Goal: Book appointment/travel/reservation

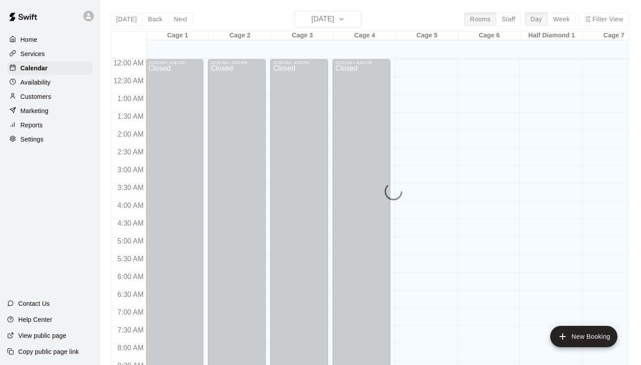
scroll to position [374, 0]
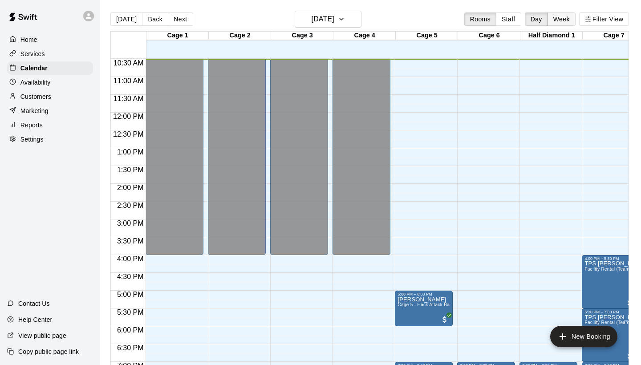
click at [561, 21] on button "Week" at bounding box center [562, 18] width 28 height 13
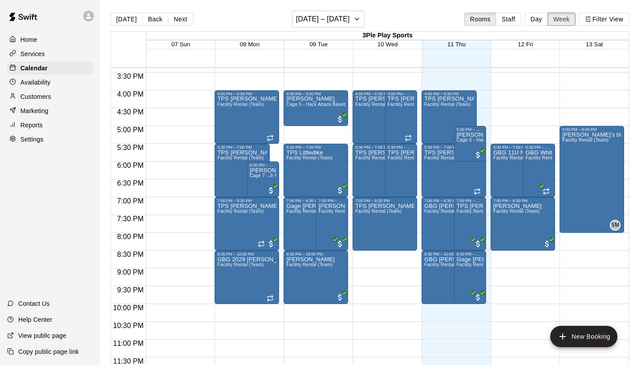
scroll to position [548, 0]
click at [363, 18] on button "[DATE] – [DATE]" at bounding box center [328, 19] width 73 height 17
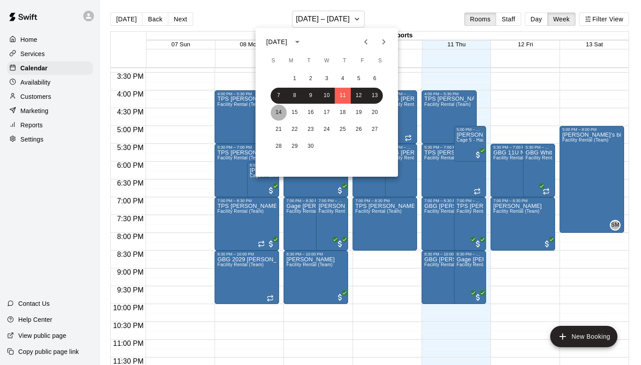
click at [279, 110] on button "14" at bounding box center [279, 113] width 16 height 16
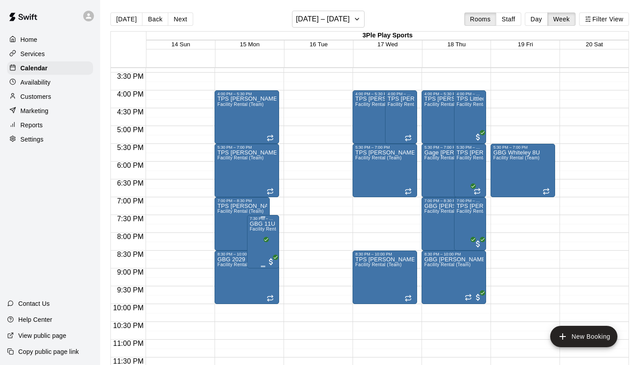
click at [259, 228] on icon "edit" at bounding box center [258, 230] width 11 height 11
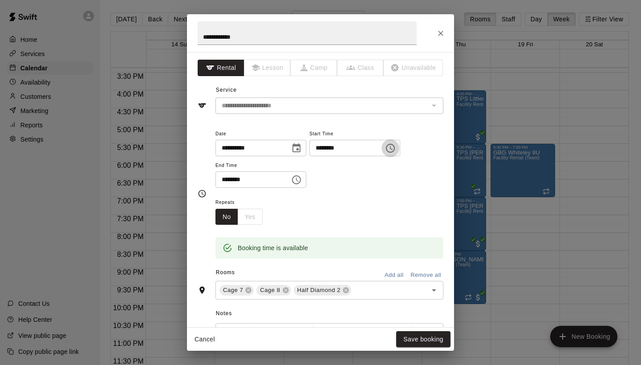
click at [396, 150] on icon "Choose time, selected time is 7:30 PM" at bounding box center [390, 148] width 11 height 11
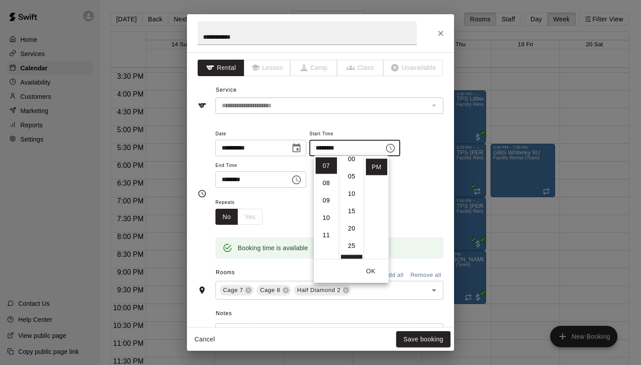
scroll to position [0, 0]
click at [354, 168] on li "00" at bounding box center [351, 166] width 21 height 16
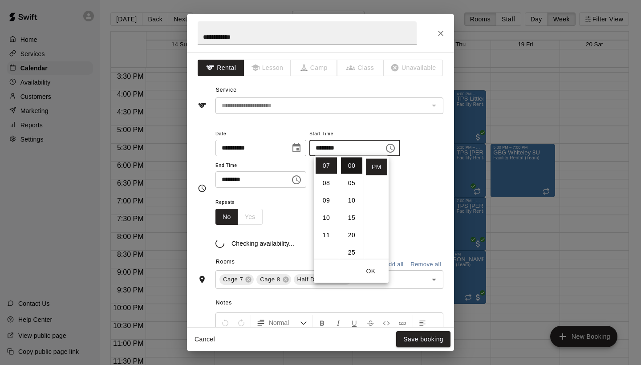
type input "********"
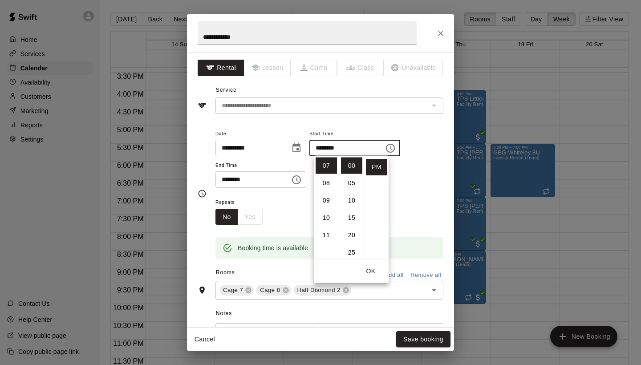
click at [298, 180] on icon "Choose time, selected time is 9:00 PM" at bounding box center [296, 179] width 9 height 9
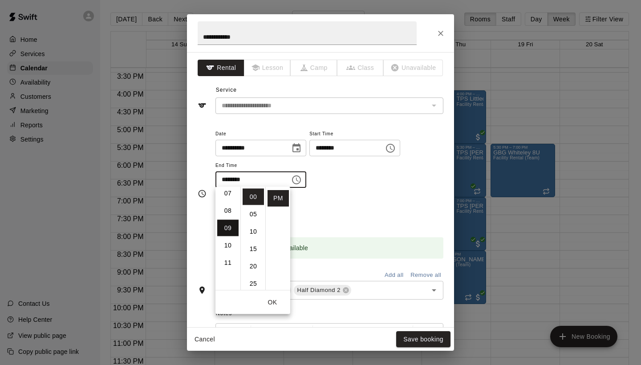
scroll to position [125, 0]
click at [227, 208] on li "08" at bounding box center [227, 211] width 21 height 16
click at [256, 261] on li "30" at bounding box center [253, 263] width 21 height 16
type input "********"
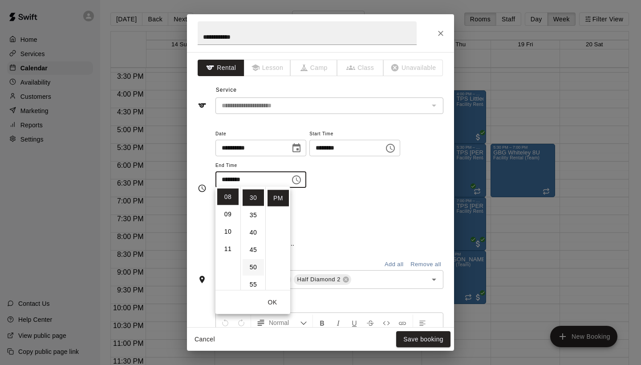
scroll to position [104, 0]
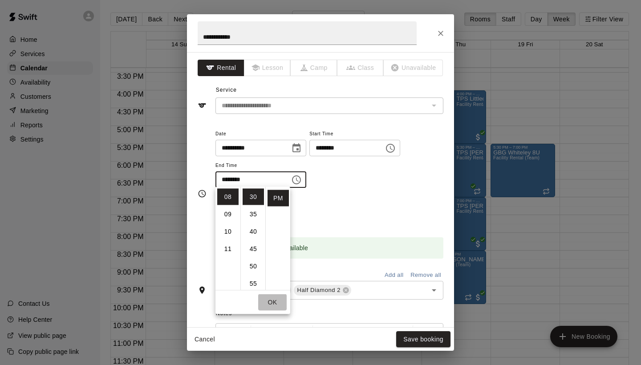
click at [273, 302] on button "OK" at bounding box center [272, 302] width 29 height 16
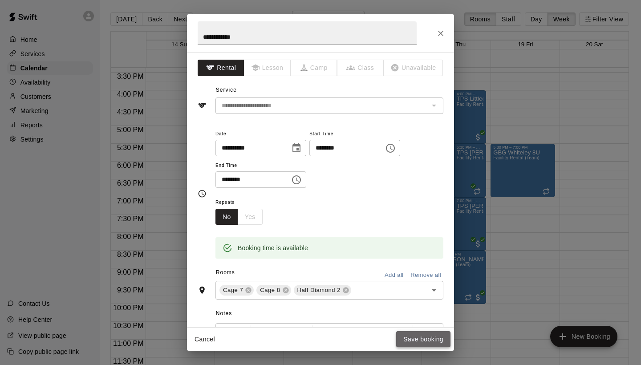
click at [412, 342] on button "Save booking" at bounding box center [423, 339] width 54 height 16
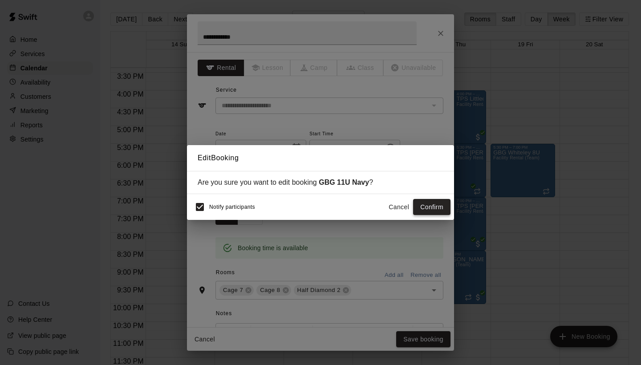
click at [435, 212] on button "Confirm" at bounding box center [431, 207] width 37 height 16
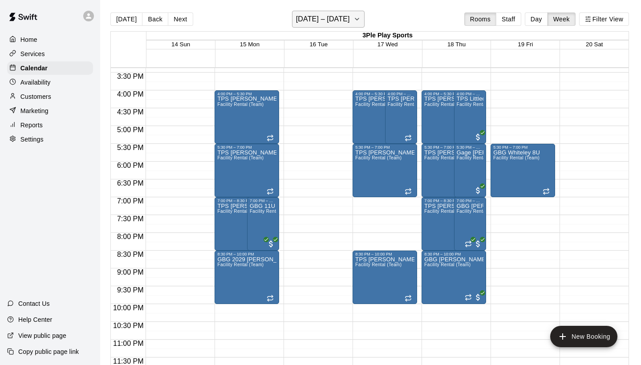
click at [361, 22] on icon "button" at bounding box center [357, 19] width 7 height 11
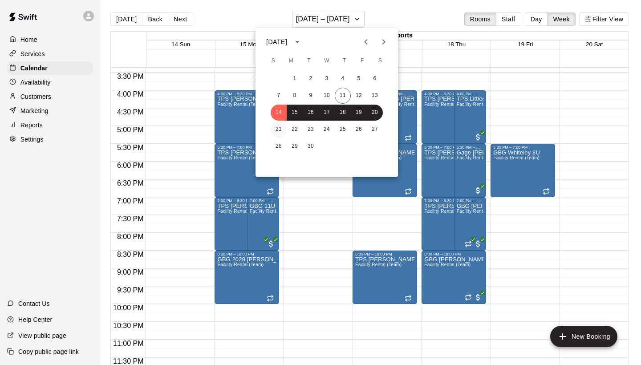
click at [279, 128] on button "21" at bounding box center [279, 130] width 16 height 16
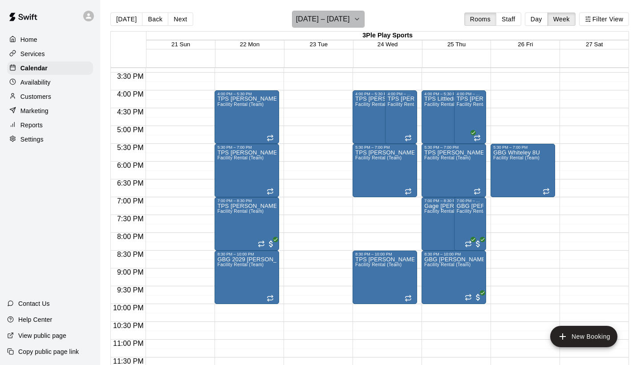
click at [363, 21] on button "[DATE] – [DATE]" at bounding box center [328, 19] width 73 height 17
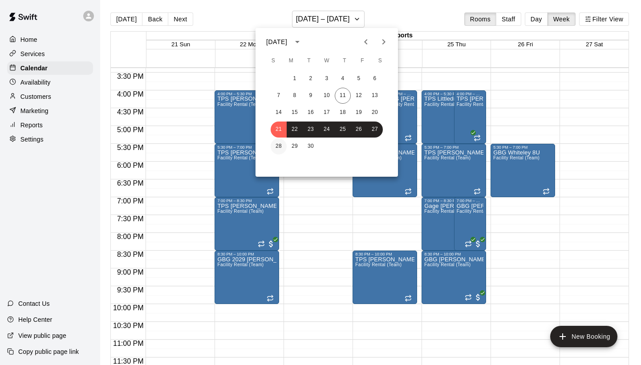
click at [279, 142] on button "28" at bounding box center [279, 147] width 16 height 16
